Goal: Transaction & Acquisition: Purchase product/service

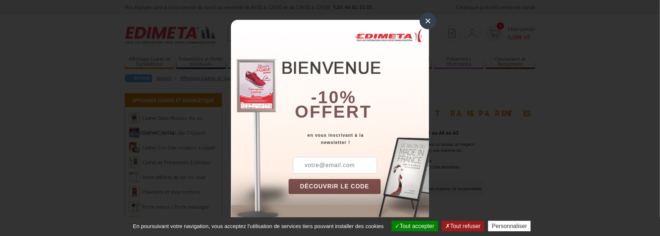
click at [422, 25] on div "×" at bounding box center [428, 21] width 17 height 17
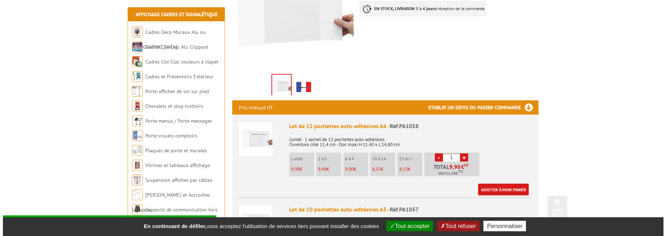
scroll to position [180, 0]
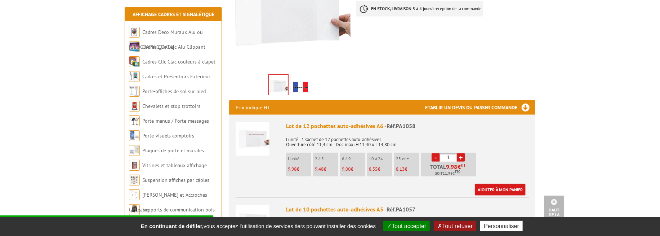
drag, startPoint x: 443, startPoint y: 150, endPoint x: 438, endPoint y: 149, distance: 5.1
click at [438, 152] on li "- 1 + Total 9,98 € HT Soit 11,98 € TTC" at bounding box center [448, 164] width 55 height 24
drag, startPoint x: 452, startPoint y: 146, endPoint x: 444, endPoint y: 147, distance: 7.6
click at [444, 153] on input "0" at bounding box center [448, 157] width 17 height 8
type input "10"
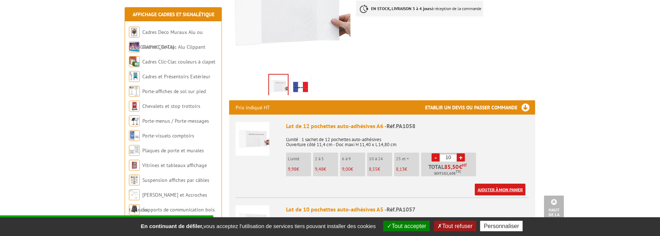
click at [487, 183] on link "Ajouter à mon panier" at bounding box center [500, 189] width 51 height 12
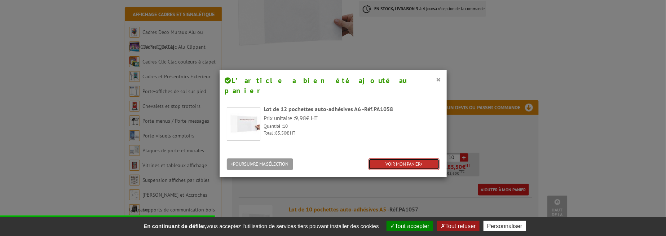
click at [406, 158] on link "VOIR MON PANIER" at bounding box center [403, 164] width 71 height 12
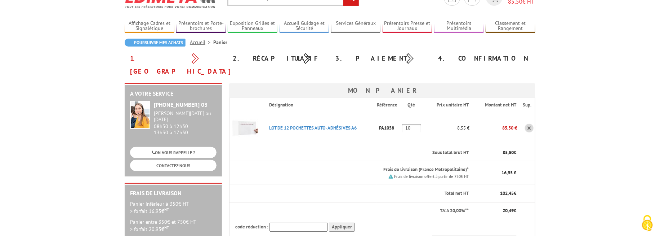
scroll to position [72, 0]
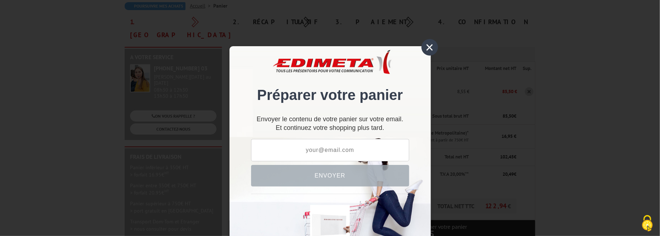
click at [430, 47] on div "×" at bounding box center [430, 47] width 17 height 17
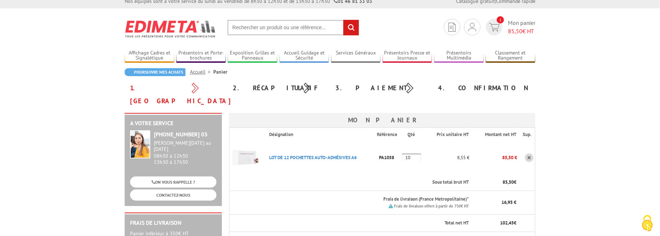
scroll to position [0, 0]
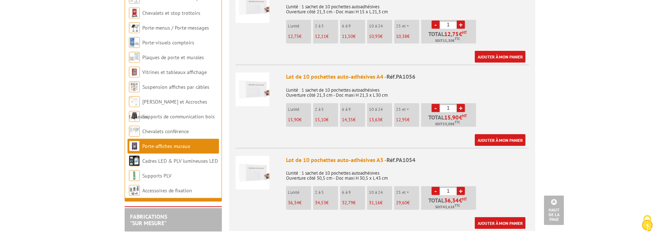
scroll to position [396, 0]
